Goal: Navigation & Orientation: Find specific page/section

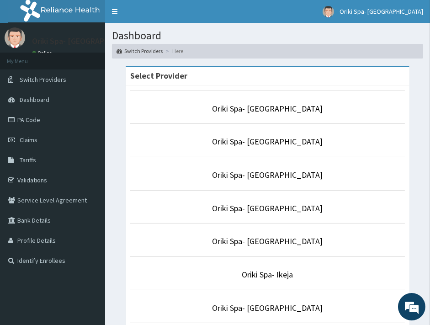
scroll to position [161, 0]
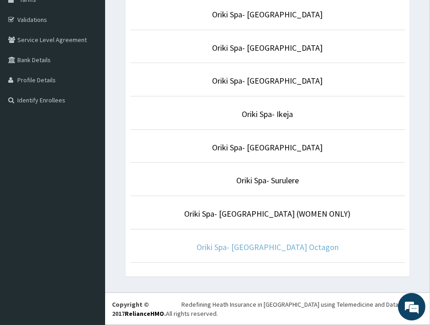
click at [259, 249] on link "Oriki Spa- Bon Hotel Octagon" at bounding box center [268, 247] width 142 height 11
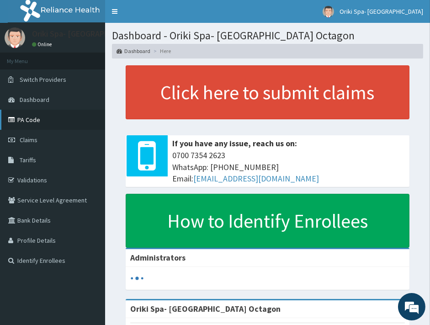
click at [27, 118] on link "PA Code" at bounding box center [52, 120] width 105 height 20
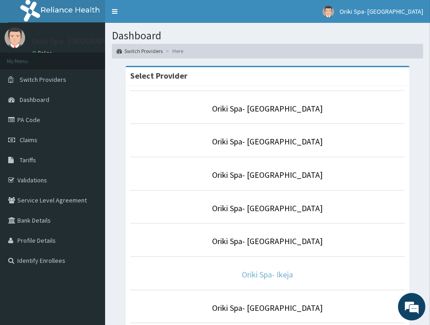
click at [271, 276] on link "Oriki Spa- Ikeja" at bounding box center [267, 274] width 51 height 11
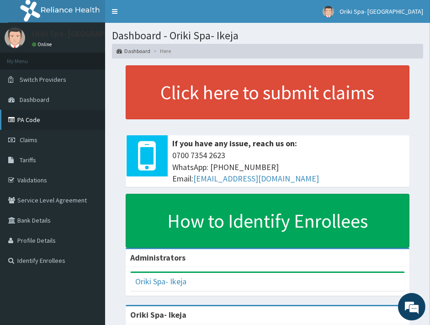
click at [42, 118] on link "PA Code" at bounding box center [52, 120] width 105 height 20
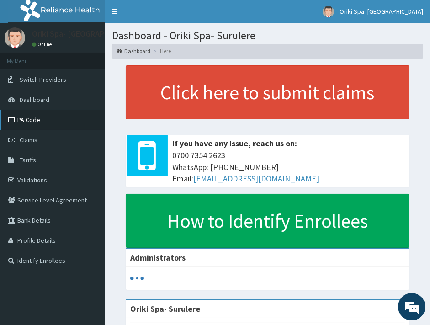
click at [37, 126] on link "PA Code" at bounding box center [52, 120] width 105 height 20
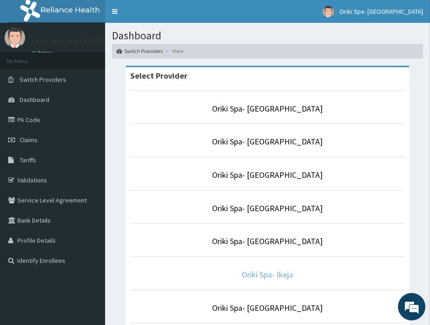
click at [252, 277] on link "Oriki Spa- Ikeja" at bounding box center [267, 274] width 51 height 11
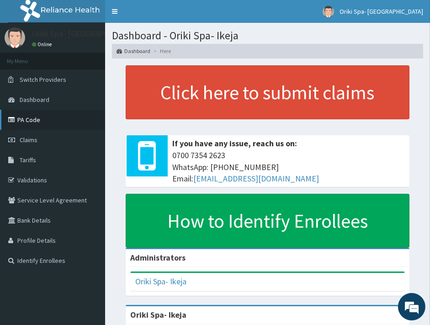
click at [37, 122] on link "PA Code" at bounding box center [52, 120] width 105 height 20
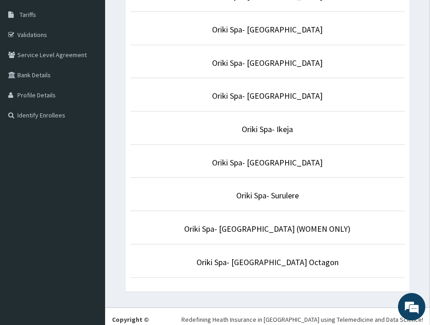
scroll to position [148, 0]
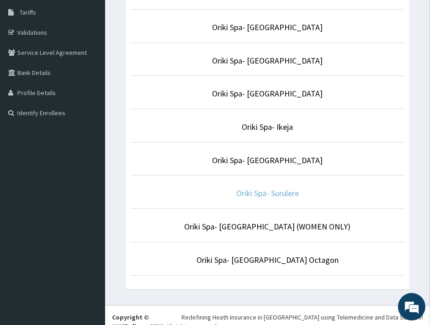
click at [244, 197] on link "Oriki Spa- Surulere" at bounding box center [267, 193] width 63 height 11
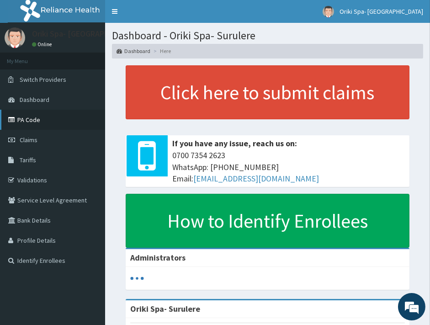
click at [28, 124] on link "PA Code" at bounding box center [52, 120] width 105 height 20
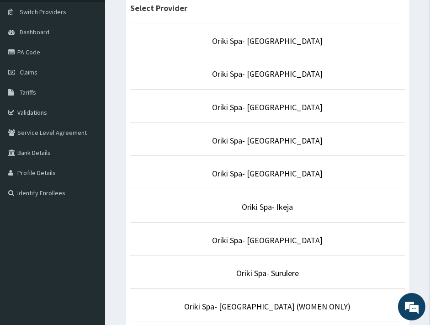
scroll to position [69, 0]
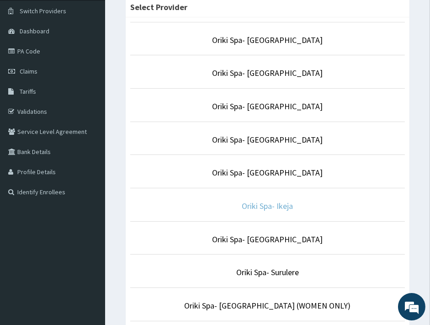
click at [272, 209] on link "Oriki Spa- Ikeja" at bounding box center [267, 206] width 51 height 11
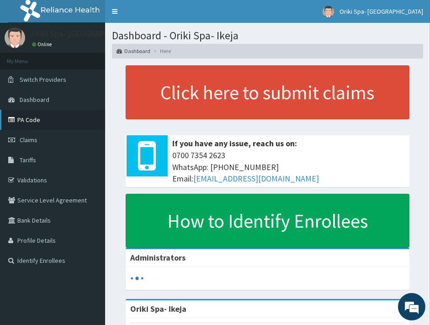
click at [49, 117] on link "PA Code" at bounding box center [52, 120] width 105 height 20
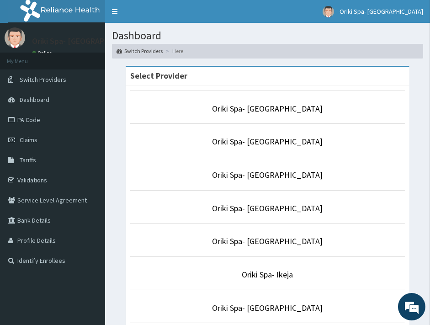
scroll to position [161, 0]
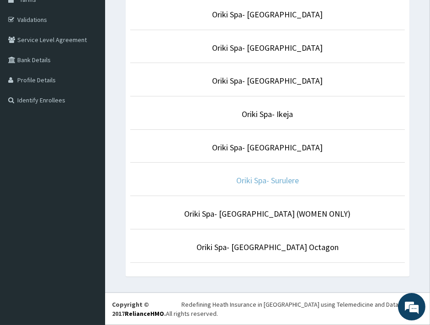
click at [265, 184] on link "Oriki Spa- Surulere" at bounding box center [267, 180] width 63 height 11
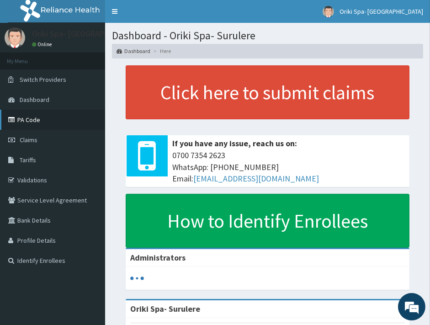
click at [32, 122] on link "PA Code" at bounding box center [52, 120] width 105 height 20
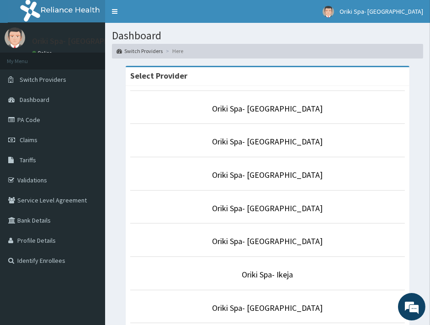
scroll to position [161, 0]
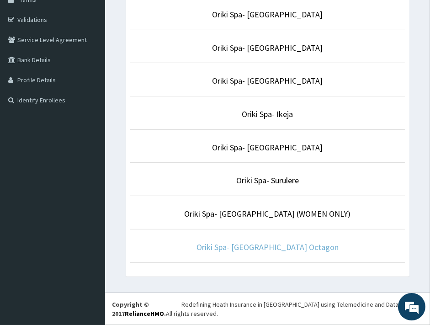
click at [289, 250] on link "Oriki Spa- [GEOGRAPHIC_DATA] Octagon" at bounding box center [268, 247] width 142 height 11
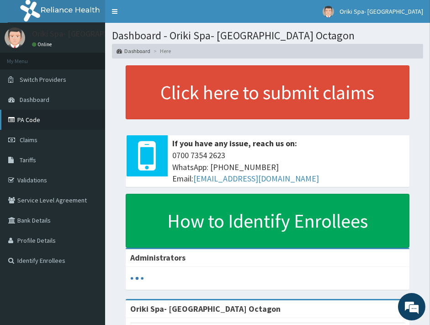
click at [35, 113] on link "PA Code" at bounding box center [52, 120] width 105 height 20
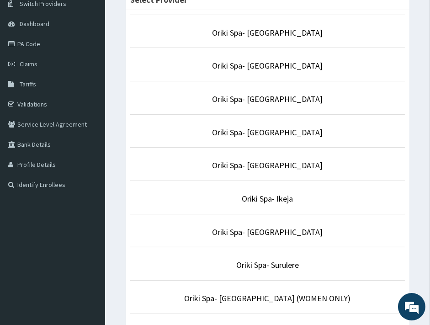
scroll to position [79, 0]
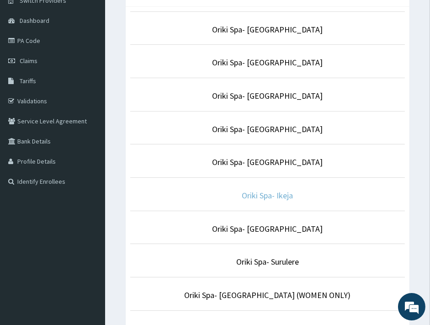
click at [261, 195] on link "Oriki Spa- Ikeja" at bounding box center [267, 195] width 51 height 11
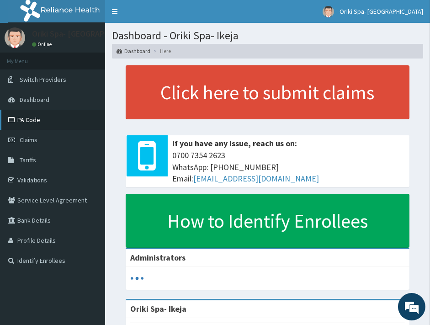
click at [21, 118] on link "PA Code" at bounding box center [52, 120] width 105 height 20
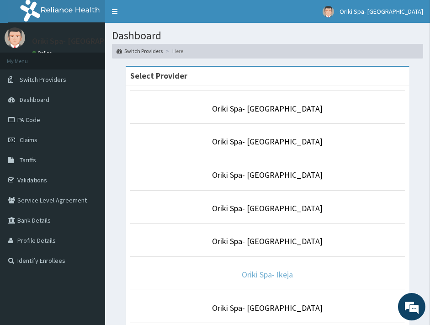
click at [272, 275] on link "Oriki Spa- Ikeja" at bounding box center [267, 274] width 51 height 11
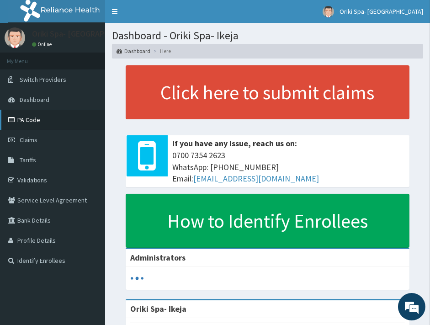
click at [21, 122] on link "PA Code" at bounding box center [52, 120] width 105 height 20
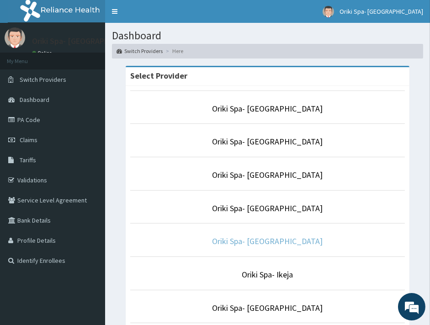
click at [261, 241] on link "Oriki Spa- [GEOGRAPHIC_DATA]" at bounding box center [268, 241] width 111 height 11
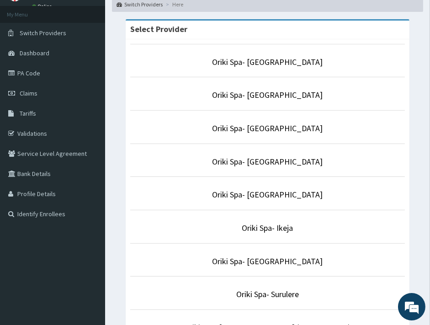
scroll to position [52, 0]
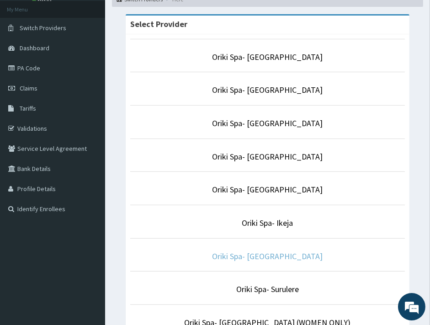
click at [263, 253] on link "Oriki Spa- [GEOGRAPHIC_DATA]" at bounding box center [268, 256] width 111 height 11
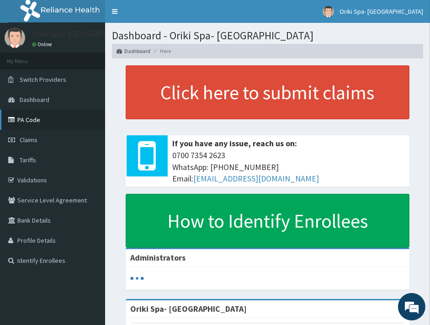
click at [46, 125] on link "PA Code" at bounding box center [52, 120] width 105 height 20
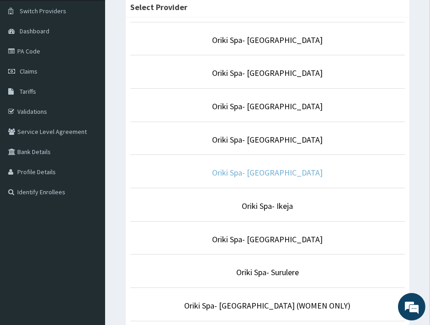
scroll to position [69, 0]
click at [258, 166] on li "Oriki Spa- [GEOGRAPHIC_DATA]" at bounding box center [267, 171] width 275 height 34
click at [257, 172] on link "Oriki Spa- [GEOGRAPHIC_DATA]" at bounding box center [268, 172] width 111 height 11
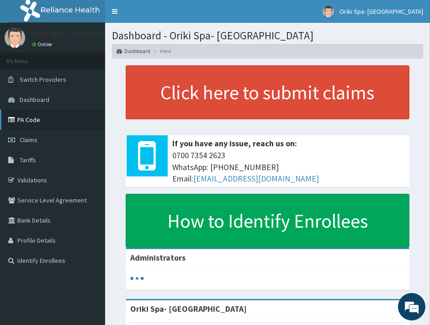
click at [54, 118] on link "PA Code" at bounding box center [52, 120] width 105 height 20
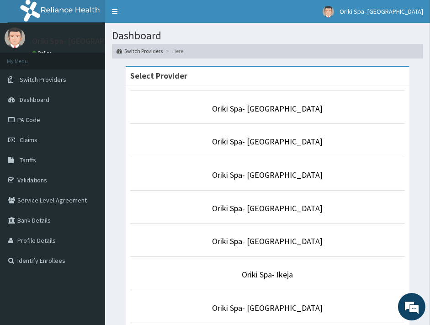
scroll to position [161, 0]
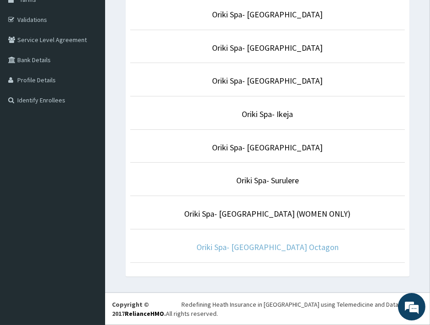
click at [282, 242] on link "Oriki Spa- Bon Hotel Octagon" at bounding box center [268, 247] width 142 height 11
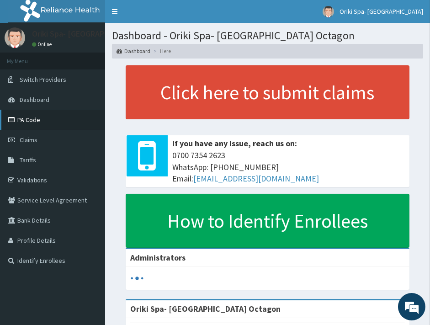
click at [48, 121] on link "PA Code" at bounding box center [52, 120] width 105 height 20
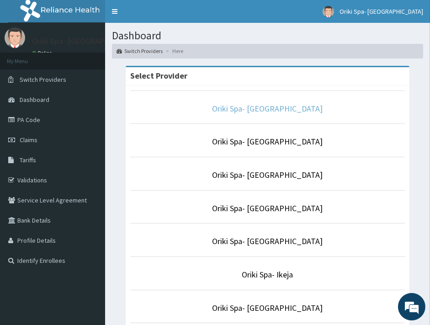
click at [283, 110] on link "Oriki Spa- [GEOGRAPHIC_DATA]" at bounding box center [268, 108] width 111 height 11
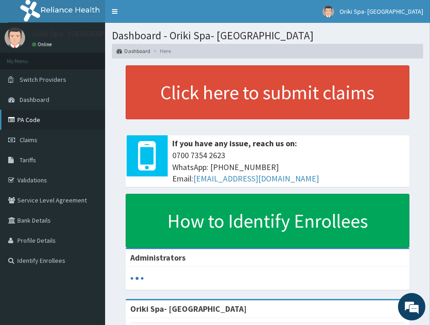
click at [48, 122] on link "PA Code" at bounding box center [52, 120] width 105 height 20
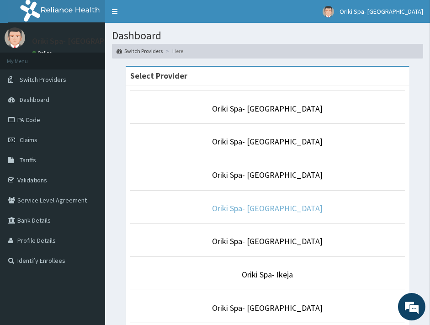
click at [243, 208] on link "Oriki Spa- [GEOGRAPHIC_DATA]" at bounding box center [268, 208] width 111 height 11
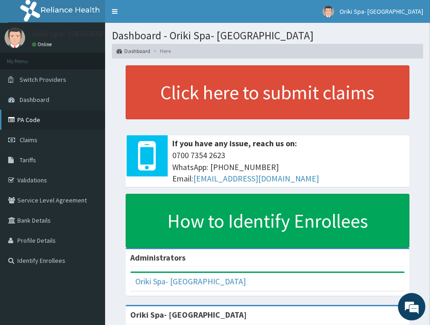
click at [23, 110] on link "PA Code" at bounding box center [52, 120] width 105 height 20
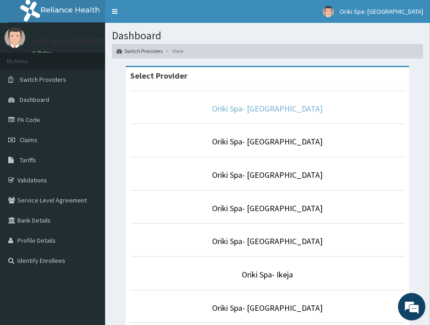
click at [260, 104] on link "Oriki Spa- [GEOGRAPHIC_DATA]" at bounding box center [268, 108] width 111 height 11
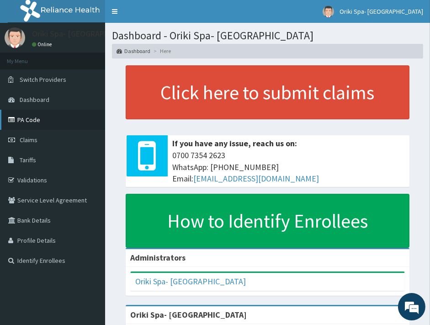
click at [32, 115] on link "PA Code" at bounding box center [52, 120] width 105 height 20
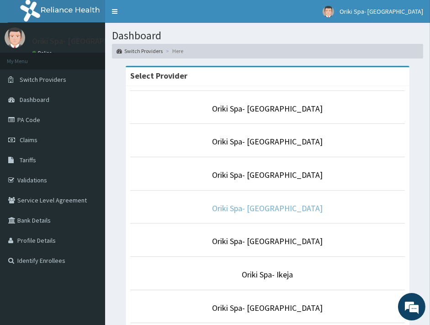
click at [291, 207] on link "Oriki Spa- Lagos Continental Hotel" at bounding box center [268, 208] width 111 height 11
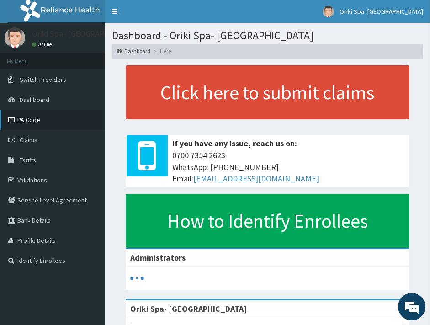
click at [32, 115] on link "PA Code" at bounding box center [52, 120] width 105 height 20
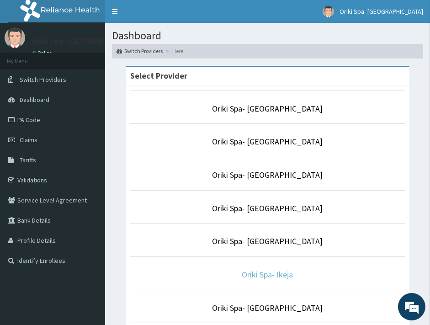
click at [267, 273] on link "Oriki Spa- Ikeja" at bounding box center [267, 274] width 51 height 11
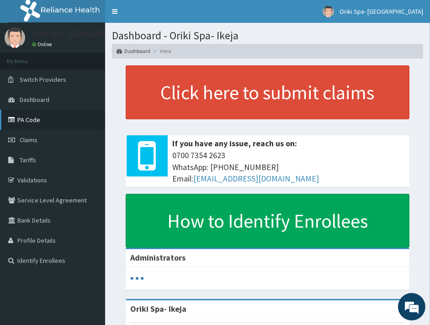
click at [47, 116] on link "PA Code" at bounding box center [52, 120] width 105 height 20
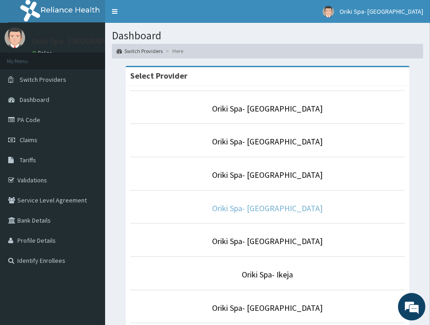
click at [232, 208] on link "Oriki Spa- [GEOGRAPHIC_DATA]" at bounding box center [268, 208] width 111 height 11
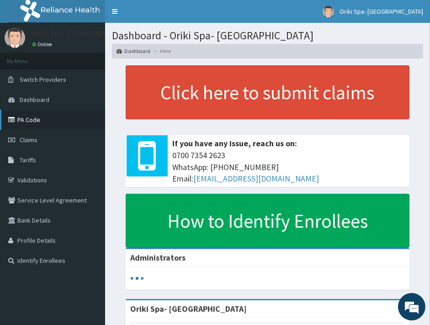
click at [33, 124] on link "PA Code" at bounding box center [52, 120] width 105 height 20
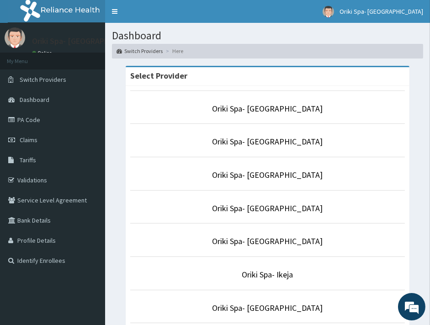
scroll to position [161, 0]
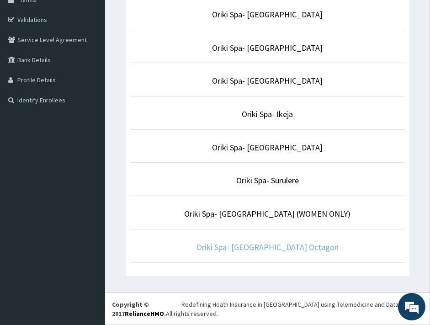
click at [250, 252] on link "Oriki Spa- [GEOGRAPHIC_DATA] Octagon" at bounding box center [268, 247] width 142 height 11
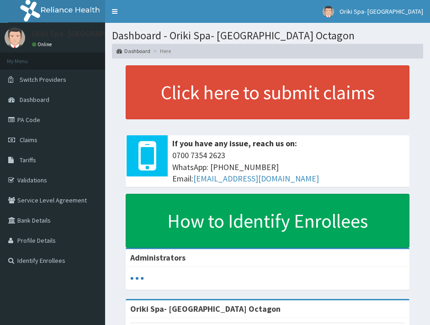
click at [26, 126] on link "PA Code" at bounding box center [52, 120] width 105 height 20
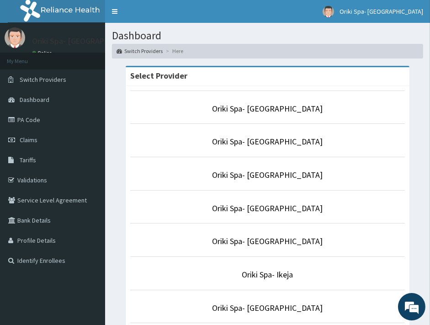
scroll to position [161, 0]
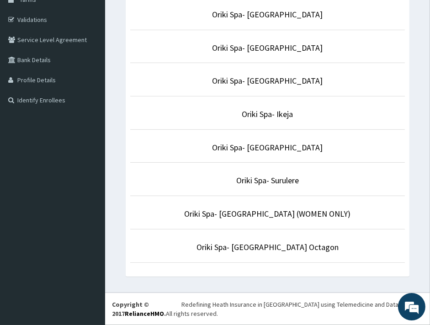
click at [271, 254] on li "Oriki Spa- [GEOGRAPHIC_DATA] Octagon" at bounding box center [267, 246] width 275 height 34
click at [266, 247] on link "Oriki Spa- [GEOGRAPHIC_DATA] Octagon" at bounding box center [268, 247] width 142 height 11
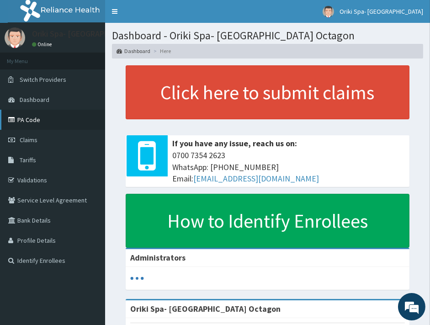
click at [12, 124] on link "PA Code" at bounding box center [52, 120] width 105 height 20
click at [39, 121] on link "PA Code" at bounding box center [52, 120] width 105 height 20
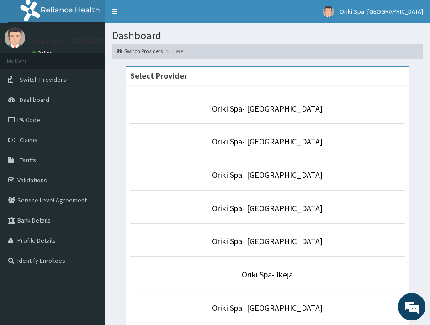
scroll to position [161, 0]
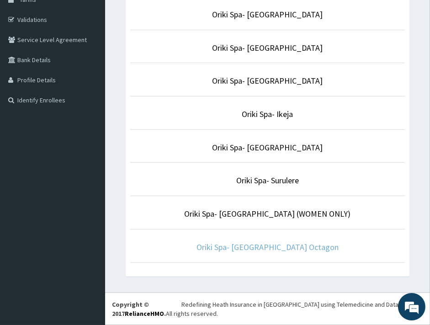
click at [281, 246] on link "Oriki Spa- [GEOGRAPHIC_DATA] Octagon" at bounding box center [268, 247] width 142 height 11
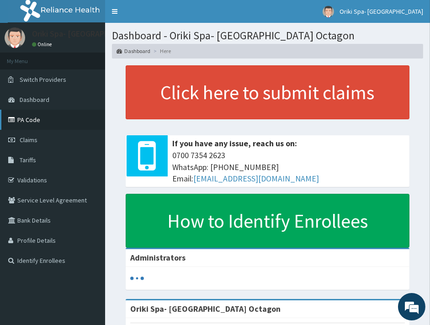
click at [44, 125] on link "PA Code" at bounding box center [52, 120] width 105 height 20
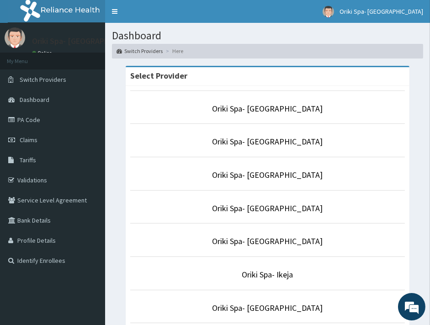
scroll to position [161, 0]
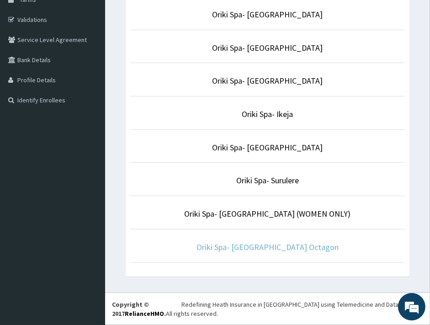
click at [270, 252] on link "Oriki Spa- [GEOGRAPHIC_DATA] Octagon" at bounding box center [268, 247] width 142 height 11
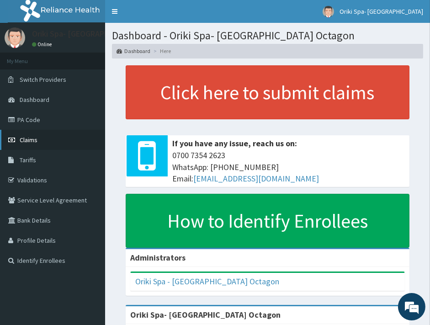
click at [47, 130] on link "Claims" at bounding box center [52, 140] width 105 height 20
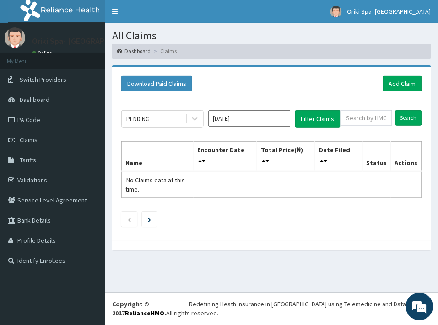
click at [33, 118] on link "PA Code" at bounding box center [52, 120] width 105 height 20
click at [40, 87] on link "Switch Providers" at bounding box center [52, 80] width 105 height 20
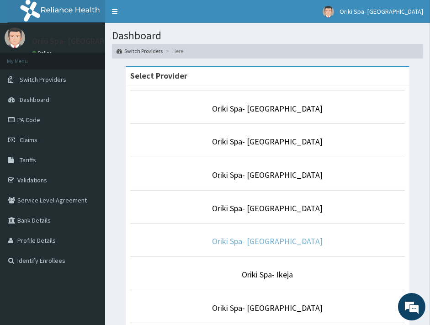
scroll to position [161, 0]
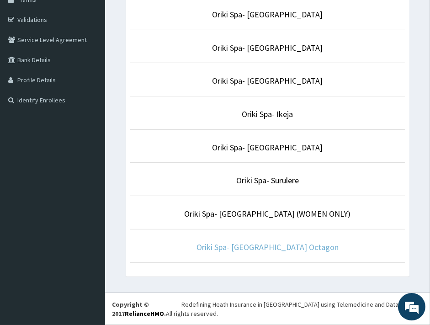
click at [276, 249] on link "Oriki Spa- [GEOGRAPHIC_DATA] Octagon" at bounding box center [268, 247] width 142 height 11
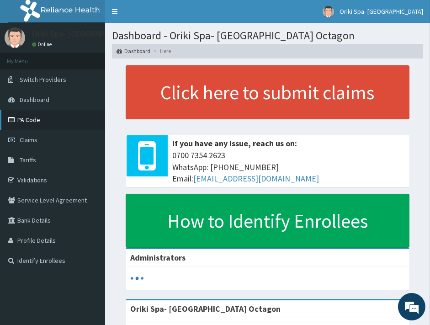
click at [47, 111] on link "PA Code" at bounding box center [52, 120] width 105 height 20
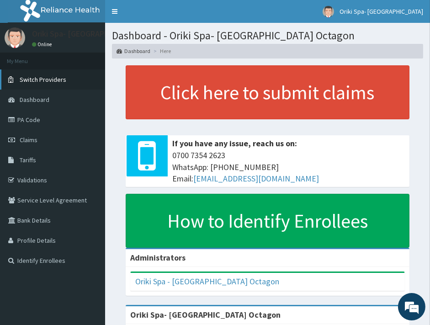
click at [24, 83] on link "Switch Providers" at bounding box center [52, 80] width 105 height 20
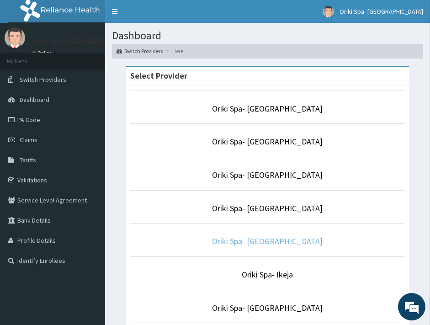
click at [263, 239] on link "Oriki Spa- [GEOGRAPHIC_DATA]" at bounding box center [268, 241] width 111 height 11
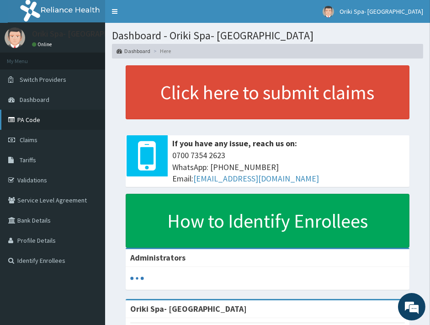
click at [41, 118] on link "PA Code" at bounding box center [52, 120] width 105 height 20
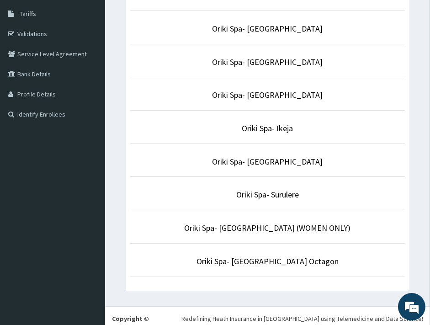
scroll to position [161, 0]
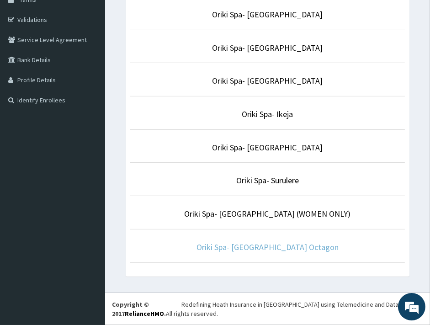
click at [255, 243] on link "Oriki Spa- [GEOGRAPHIC_DATA] Octagon" at bounding box center [268, 247] width 142 height 11
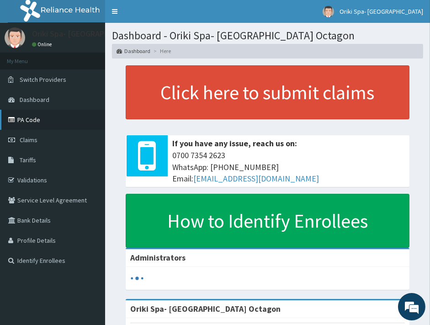
click at [35, 120] on link "PA Code" at bounding box center [52, 120] width 105 height 20
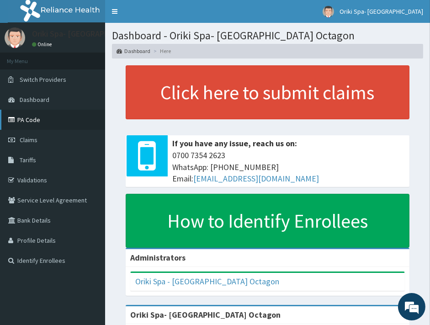
click at [63, 124] on link "PA Code" at bounding box center [52, 120] width 105 height 20
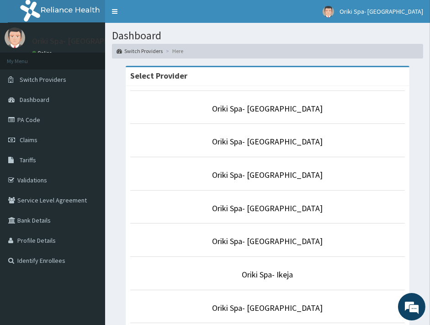
scroll to position [161, 0]
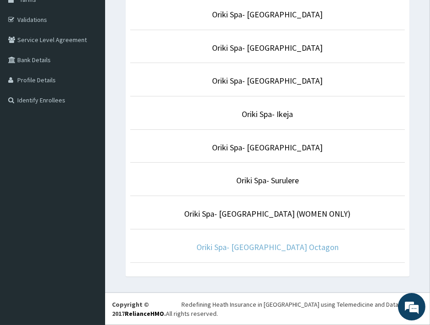
click at [287, 245] on link "Oriki Spa- [GEOGRAPHIC_DATA] Octagon" at bounding box center [268, 247] width 142 height 11
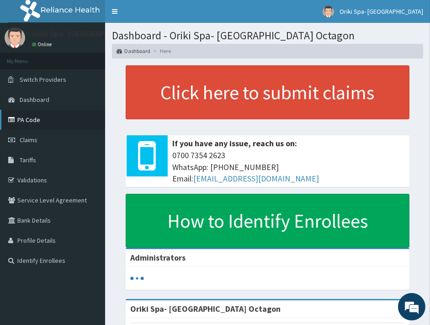
click at [31, 120] on link "PA Code" at bounding box center [52, 120] width 105 height 20
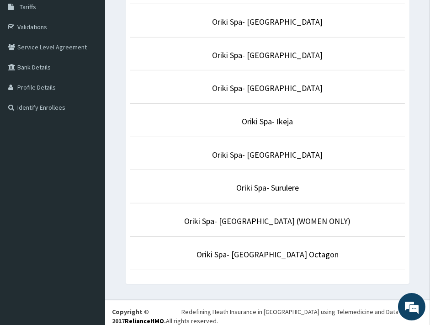
scroll to position [161, 0]
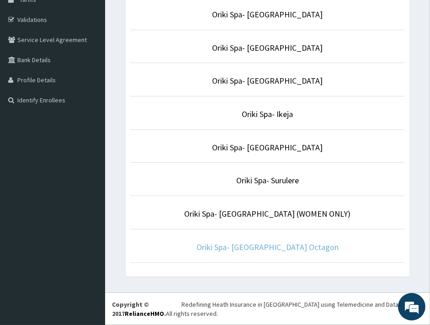
click at [268, 245] on link "Oriki Spa- [GEOGRAPHIC_DATA] Octagon" at bounding box center [268, 247] width 142 height 11
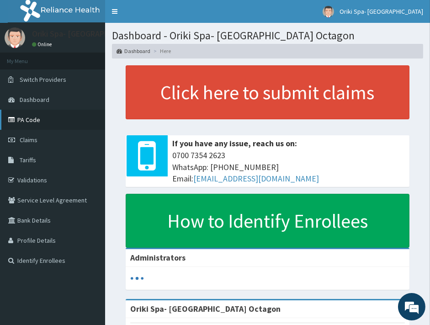
click at [29, 120] on link "PA Code" at bounding box center [52, 120] width 105 height 20
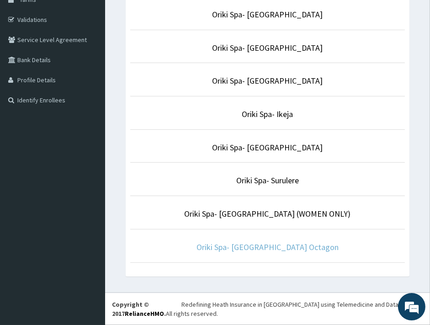
click at [253, 246] on link "Oriki Spa- [GEOGRAPHIC_DATA] Octagon" at bounding box center [268, 247] width 142 height 11
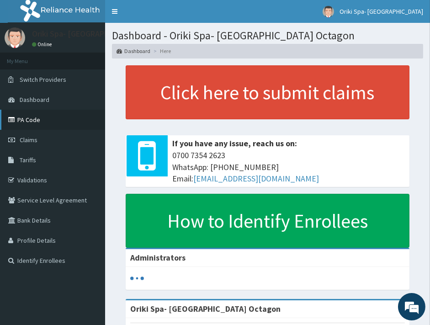
click at [38, 119] on link "PA Code" at bounding box center [52, 120] width 105 height 20
